Goal: Information Seeking & Learning: Understand process/instructions

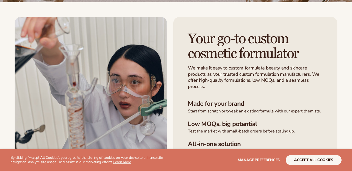
scroll to position [183, 0]
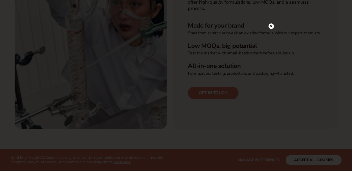
click at [273, 16] on div at bounding box center [176, 85] width 352 height 171
click at [271, 26] on circle at bounding box center [270, 25] width 5 height 5
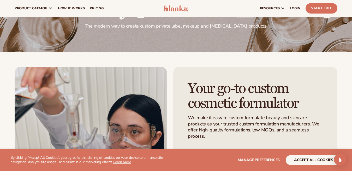
scroll to position [0, 0]
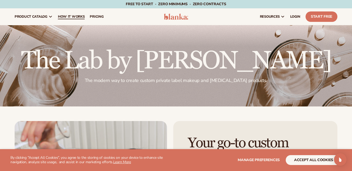
click at [72, 19] on link "How It Works" at bounding box center [71, 16] width 32 height 17
